Goal: Check status: Check status

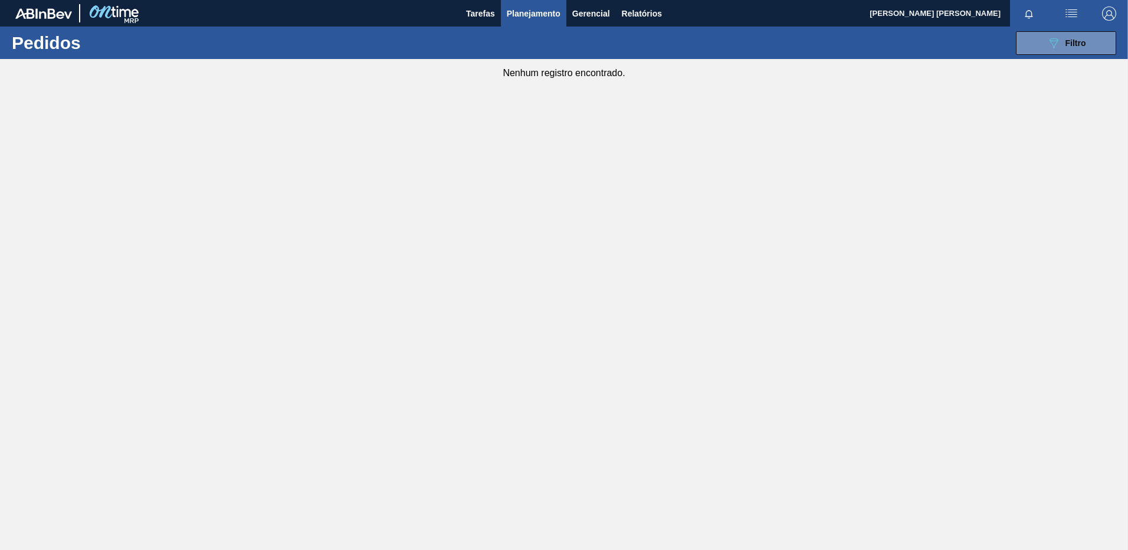
drag, startPoint x: 1046, startPoint y: 41, endPoint x: 1035, endPoint y: 93, distance: 53.3
click at [1047, 40] on icon "089F7B8B-B2A5-4AFE-B5C0-19BA573D28AC" at bounding box center [1054, 43] width 14 height 14
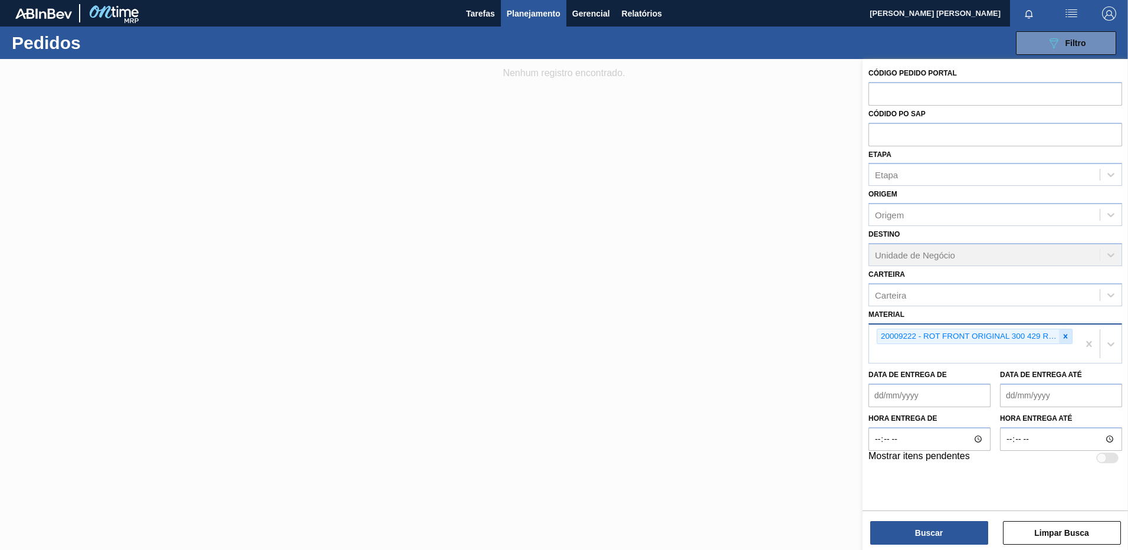
click at [1065, 336] on icon at bounding box center [1066, 336] width 4 height 4
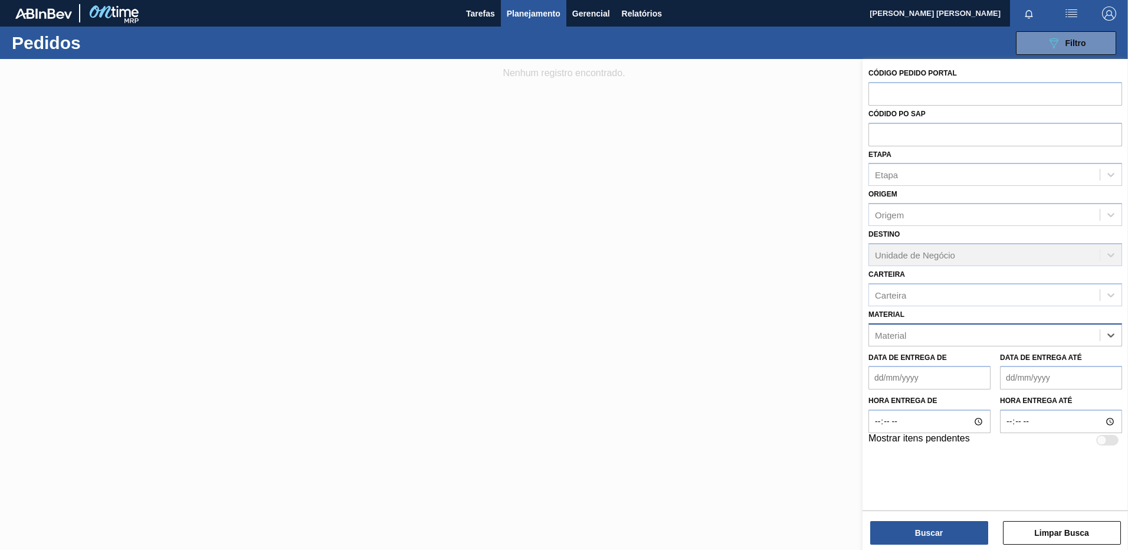
paste input "30017772"
type input "30017772"
click at [948, 362] on div "30017772 - ROT FRONT BUD ZERO 330ML 429" at bounding box center [996, 365] width 254 height 22
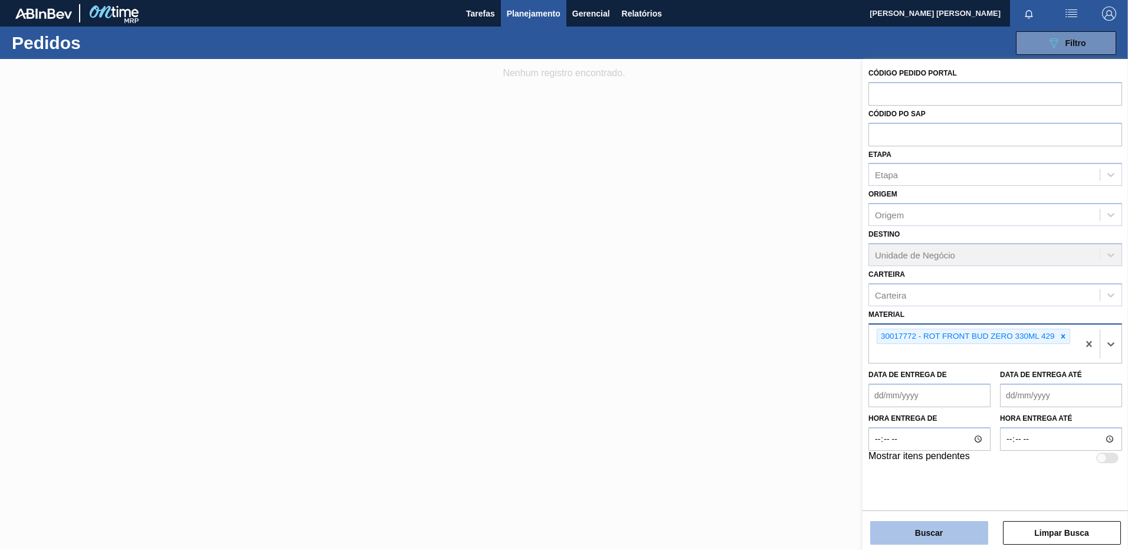
click at [944, 538] on button "Buscar" at bounding box center [929, 533] width 118 height 24
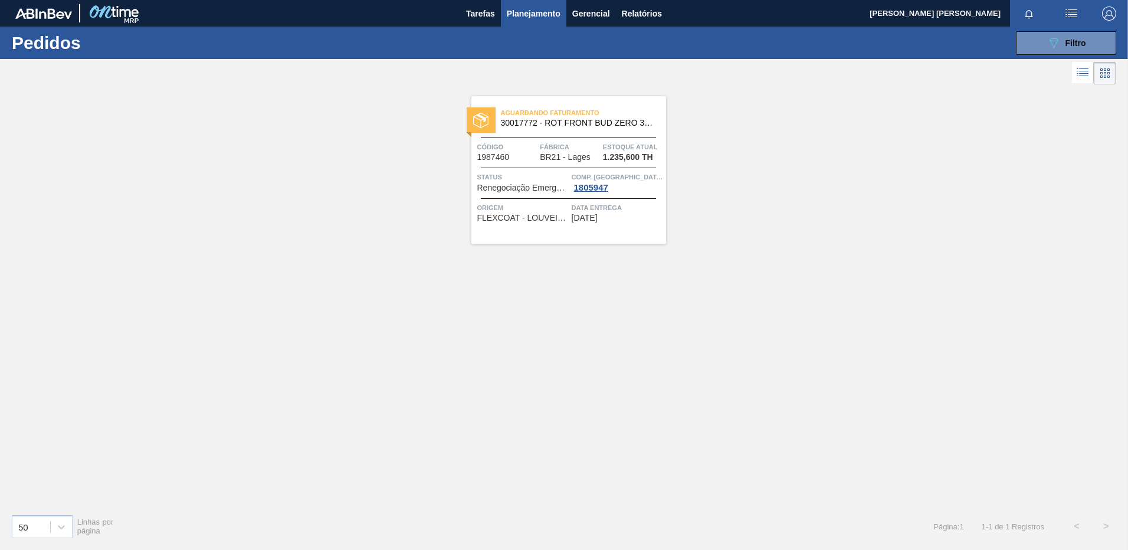
click at [542, 229] on div "Aguardando Faturamento 30017772 - ROT FRONT BUD ZERO 330ML 429 Código 1987460 F…" at bounding box center [569, 170] width 195 height 148
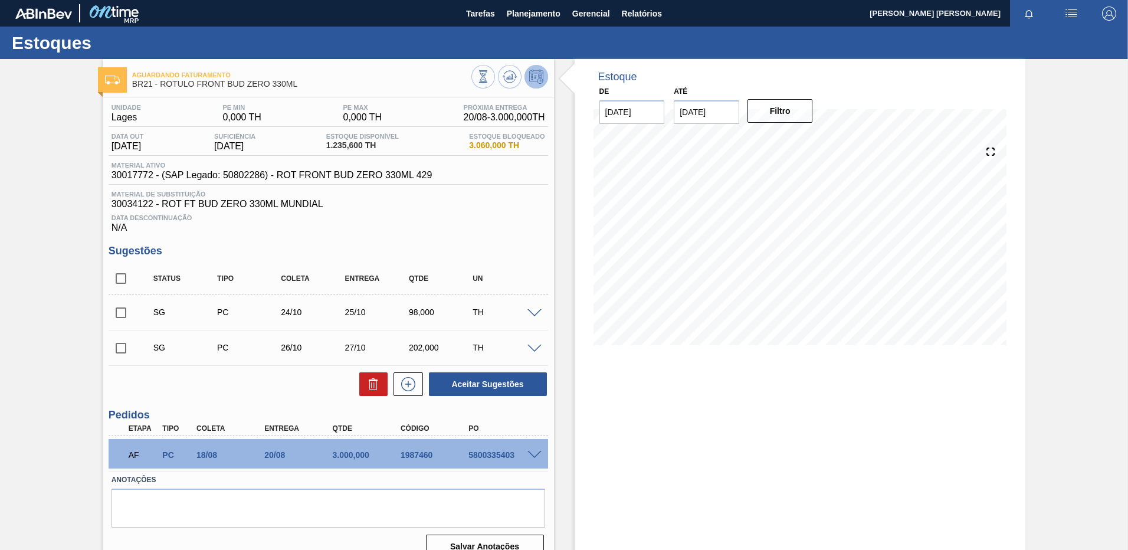
click at [628, 449] on div "Estoque De [DATE] Até [DATE] Filtro" at bounding box center [800, 313] width 451 height 509
click at [537, 19] on span "Planejamento" at bounding box center [534, 13] width 54 height 14
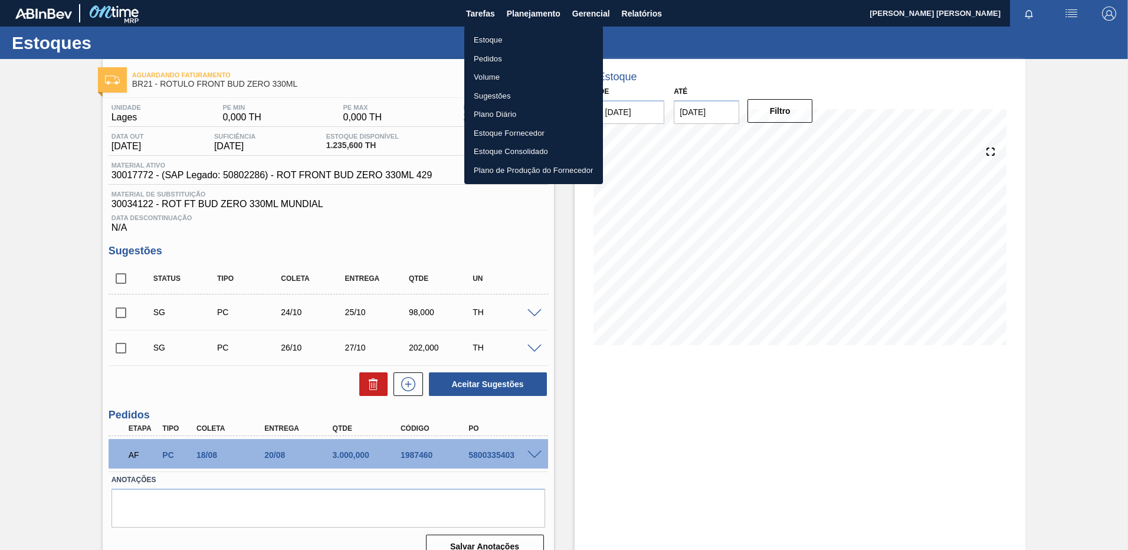
drag, startPoint x: 504, startPoint y: 57, endPoint x: 583, endPoint y: 63, distance: 79.3
click at [504, 57] on li "Pedidos" at bounding box center [533, 59] width 139 height 19
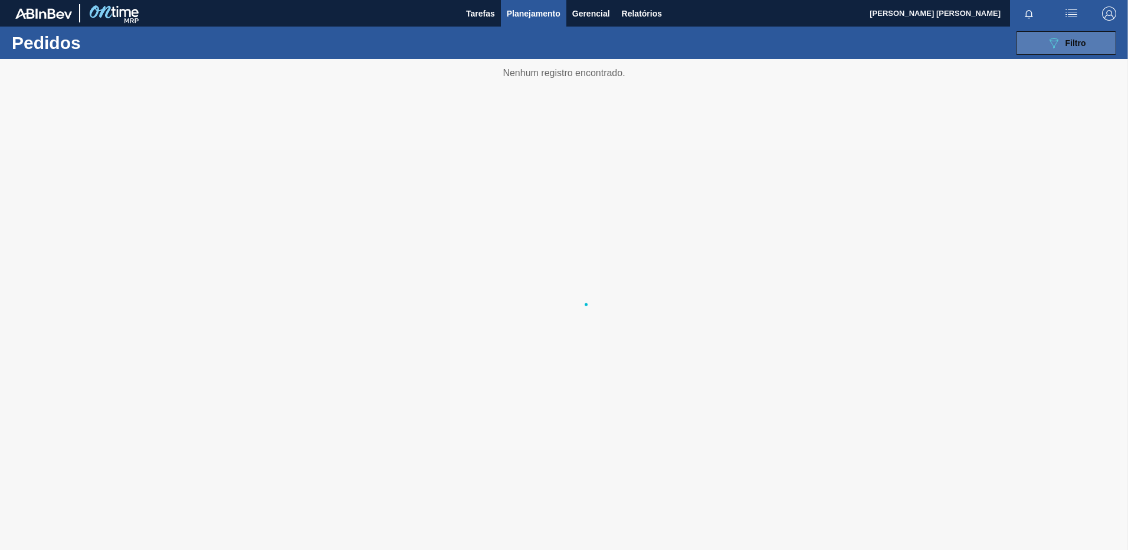
click at [1043, 38] on button "089F7B8B-B2A5-4AFE-B5C0-19BA573D28AC Filtro" at bounding box center [1066, 43] width 100 height 24
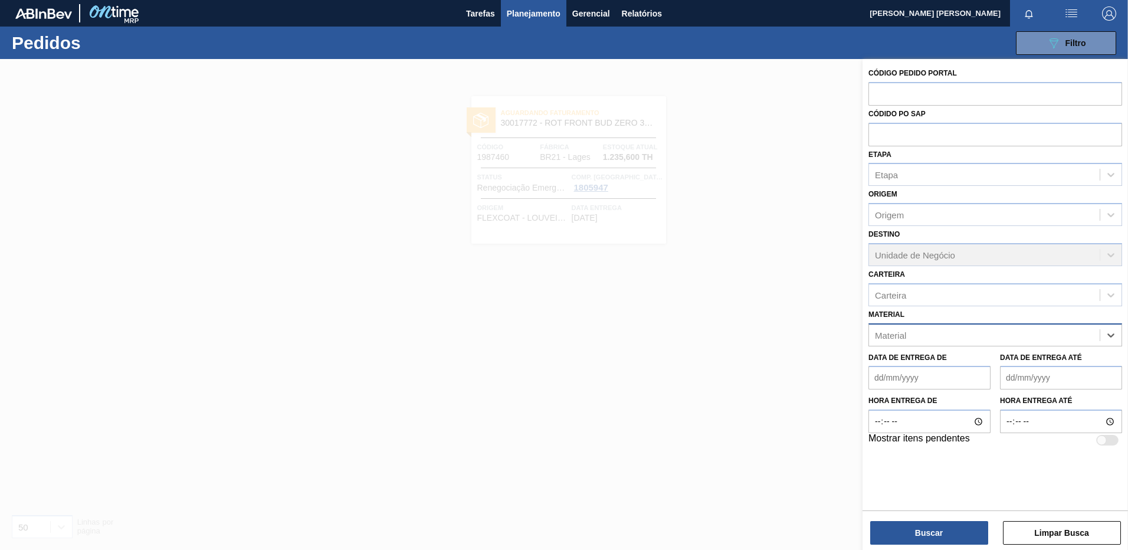
paste input "30017773"
type input "30017773"
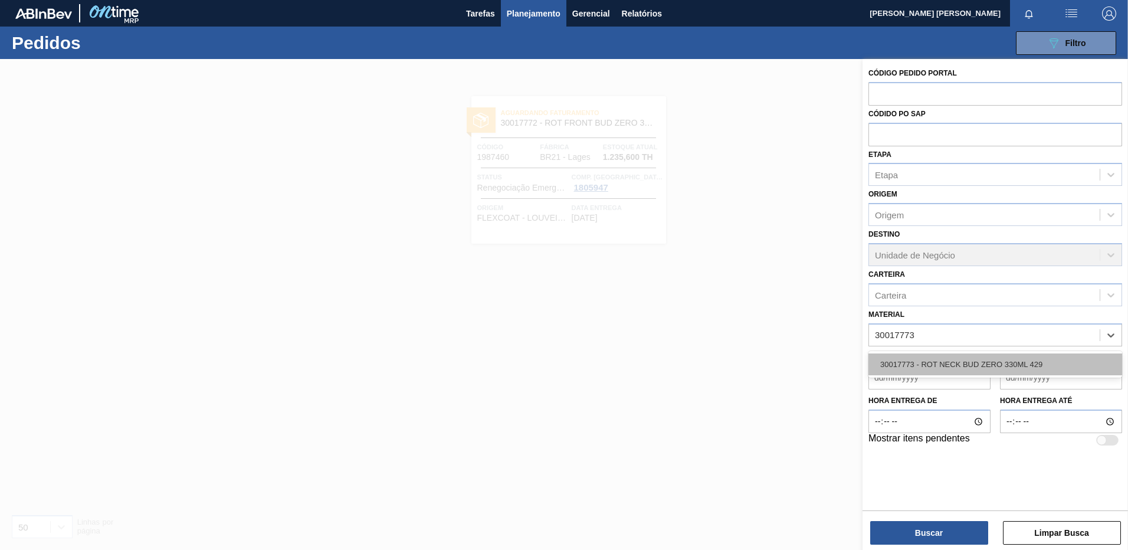
click at [1010, 369] on div "30017773 - ROT NECK BUD ZERO 330ML 429" at bounding box center [996, 365] width 254 height 22
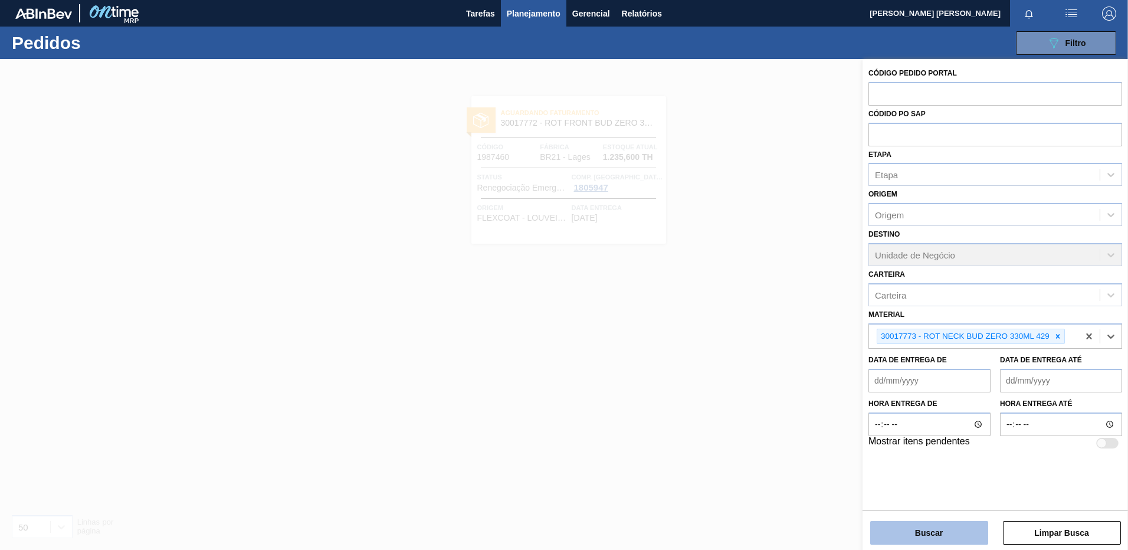
click at [953, 533] on button "Buscar" at bounding box center [929, 533] width 118 height 24
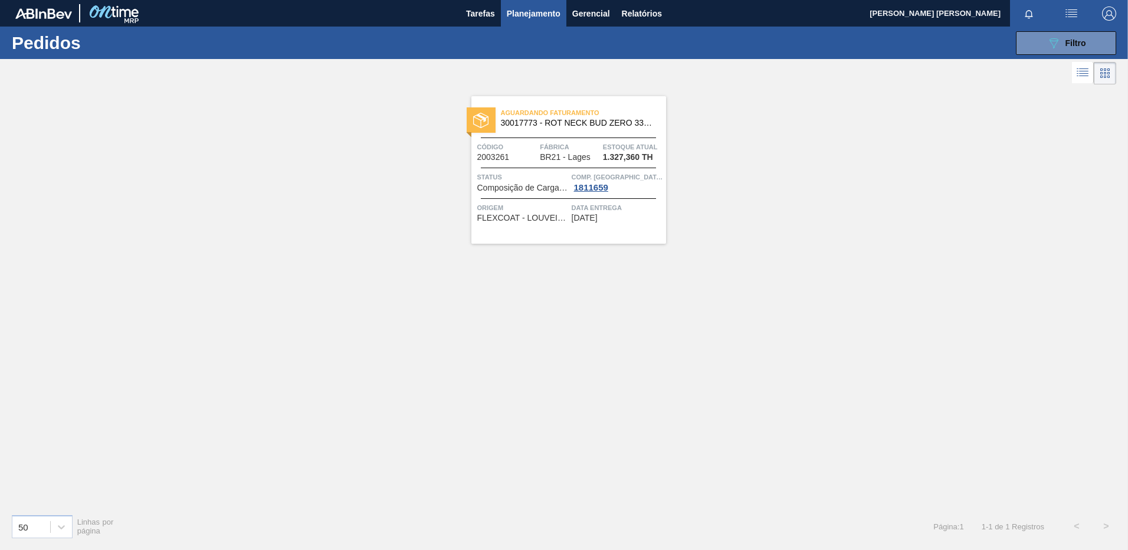
click at [598, 219] on span "[DATE]" at bounding box center [585, 218] width 26 height 9
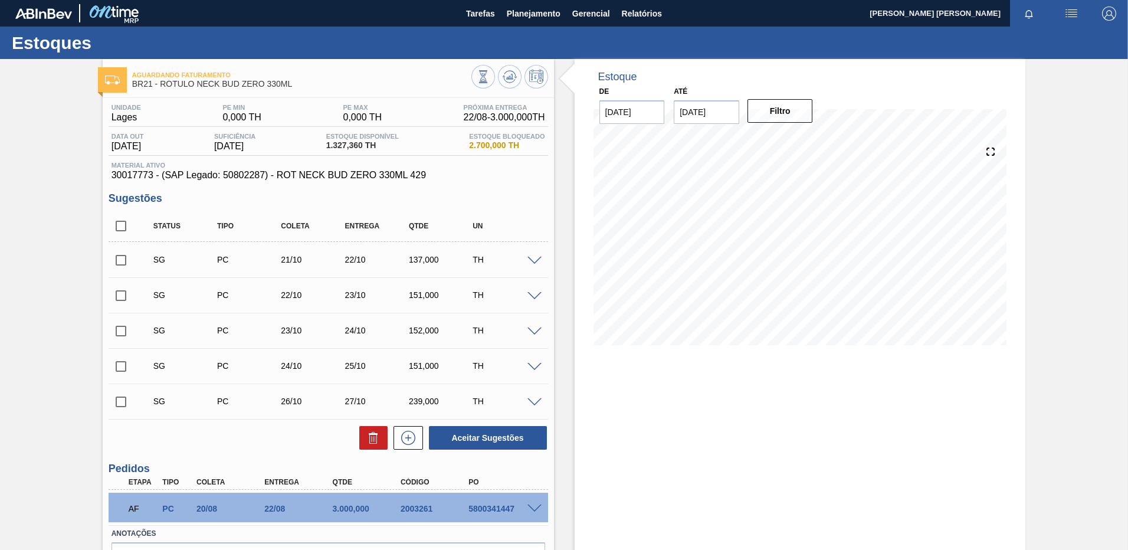
click at [745, 484] on div "Estoque De [DATE] Até [DATE] Filtro" at bounding box center [800, 340] width 451 height 563
